Goal: Task Accomplishment & Management: Complete application form

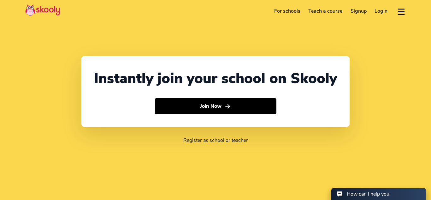
click at [294, 13] on link "For schools" at bounding box center [287, 11] width 34 height 10
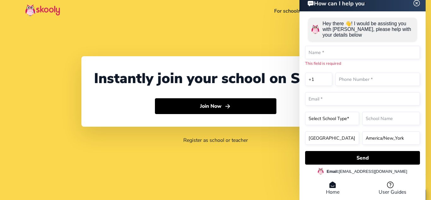
click at [292, 10] on link "For schools" at bounding box center [287, 11] width 34 height 10
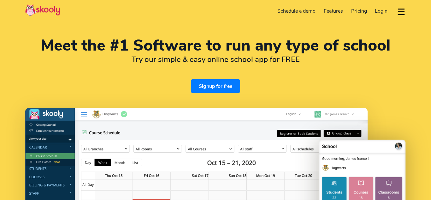
select select "en"
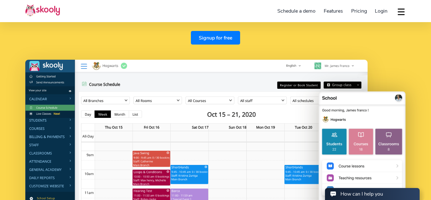
select select "1"
select select "United States"
select select "America/New_York"
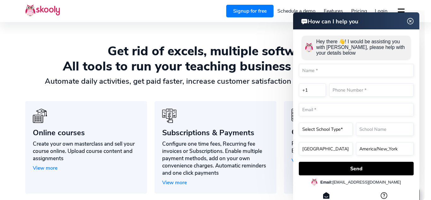
scroll to position [411, 0]
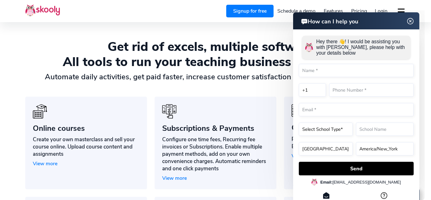
click at [412, 21] on img at bounding box center [410, 21] width 12 height 8
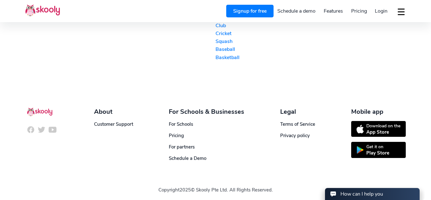
scroll to position [1562, 0]
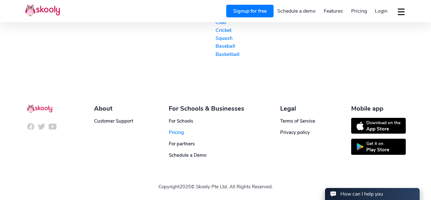
click at [176, 133] on span "Pricing" at bounding box center [176, 132] width 15 height 6
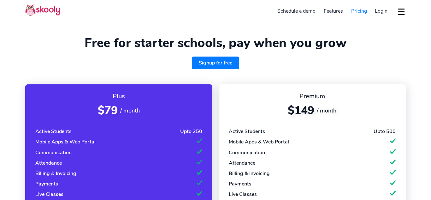
select select "en"
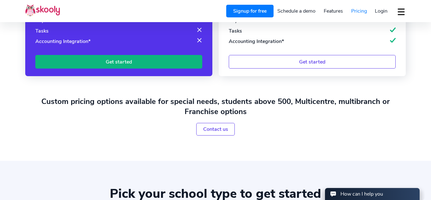
scroll to position [247, 0]
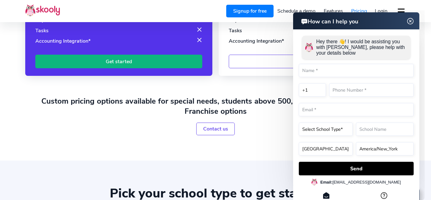
click at [409, 24] on img at bounding box center [410, 21] width 12 height 8
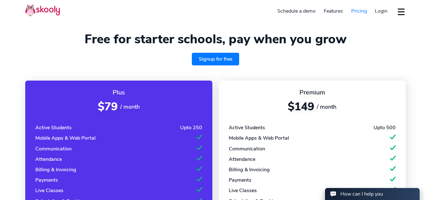
scroll to position [0, 0]
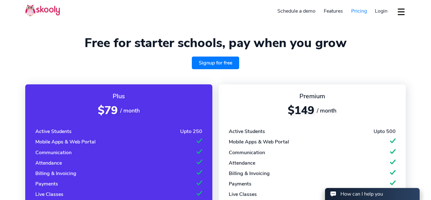
click at [213, 64] on link "Signup for free" at bounding box center [215, 62] width 47 height 13
click at [215, 64] on link "Signup for free" at bounding box center [215, 62] width 47 height 13
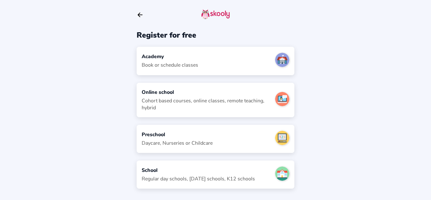
click at [141, 18] on icon "Arrow Back" at bounding box center [140, 14] width 7 height 7
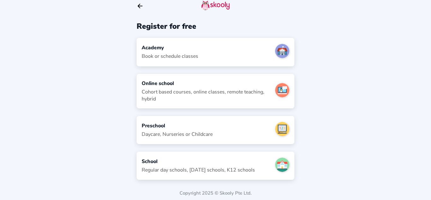
scroll to position [10, 0]
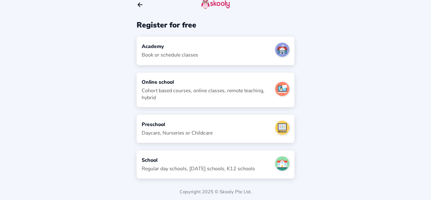
click at [239, 173] on div "School Regular day schools, [DATE] schools, K12 schools" at bounding box center [216, 164] width 158 height 28
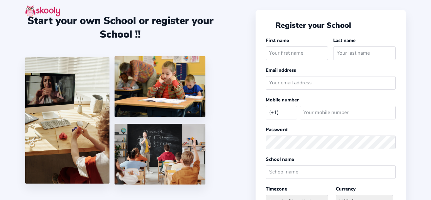
select select "US"
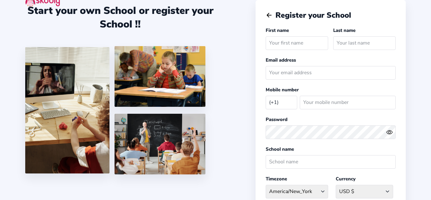
scroll to position [10, 0]
type input "[PERSON_NAME]"
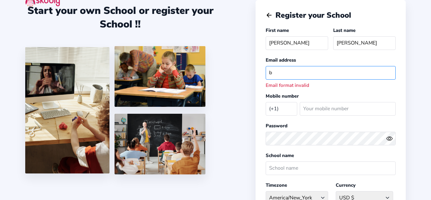
type input "[PERSON_NAME][EMAIL_ADDRESS][PERSON_NAME][DOMAIN_NAME]"
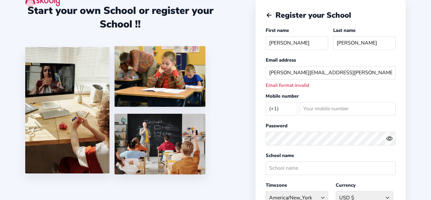
select select "JP"
type input "8067989059"
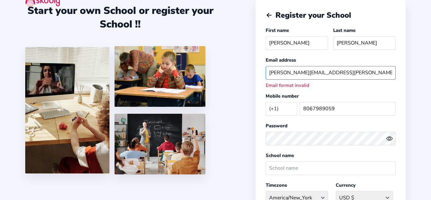
select select "[GEOGRAPHIC_DATA]/[GEOGRAPHIC_DATA]"
select select "yen ¥"
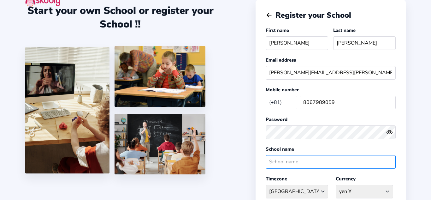
click at [294, 159] on input "text" at bounding box center [330, 162] width 130 height 14
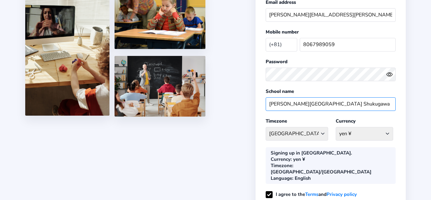
scroll to position [70, 0]
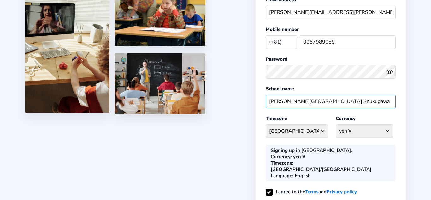
type input "[PERSON_NAME][GEOGRAPHIC_DATA] Shukugawa"
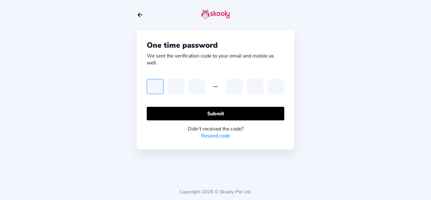
type input "1"
type input "4"
type input "7"
type input "9"
type input "3"
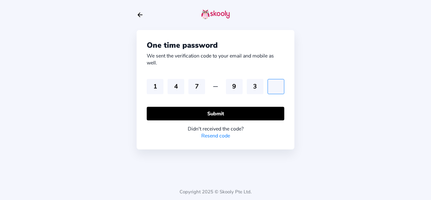
type input "5"
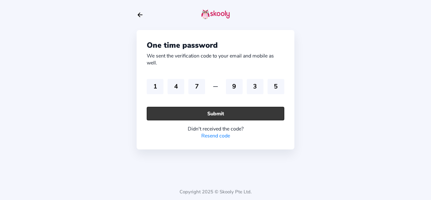
click at [235, 112] on button "Submit" at bounding box center [215, 114] width 137 height 14
